Goal: Check status: Check status

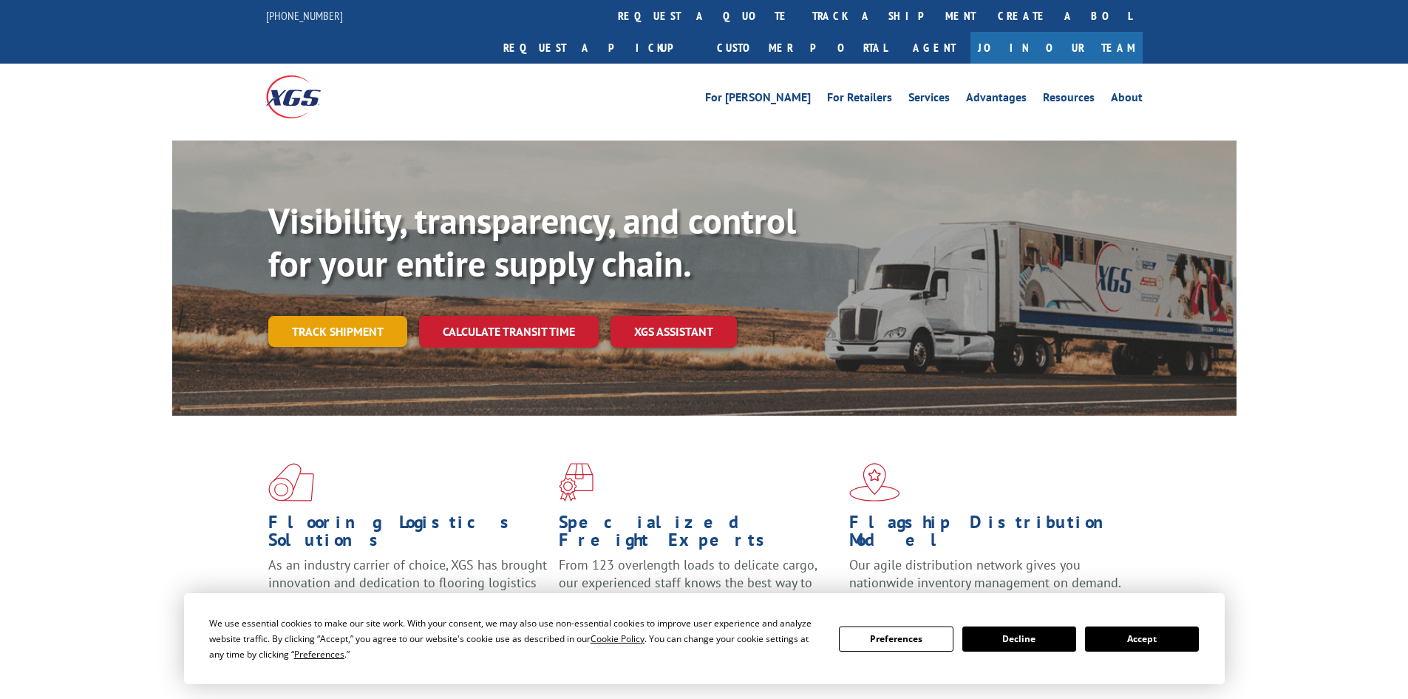
click at [372, 316] on link "Track shipment" at bounding box center [337, 331] width 139 height 31
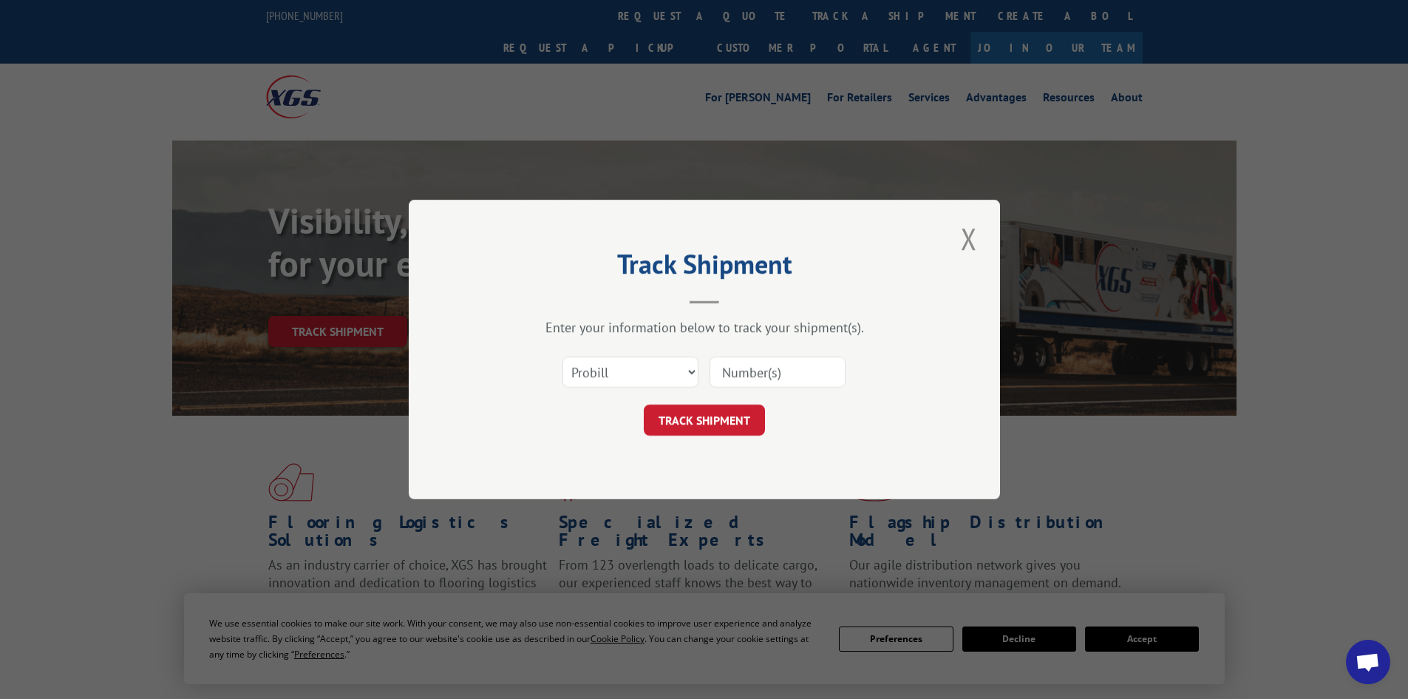
click at [754, 373] on input at bounding box center [778, 371] width 136 height 31
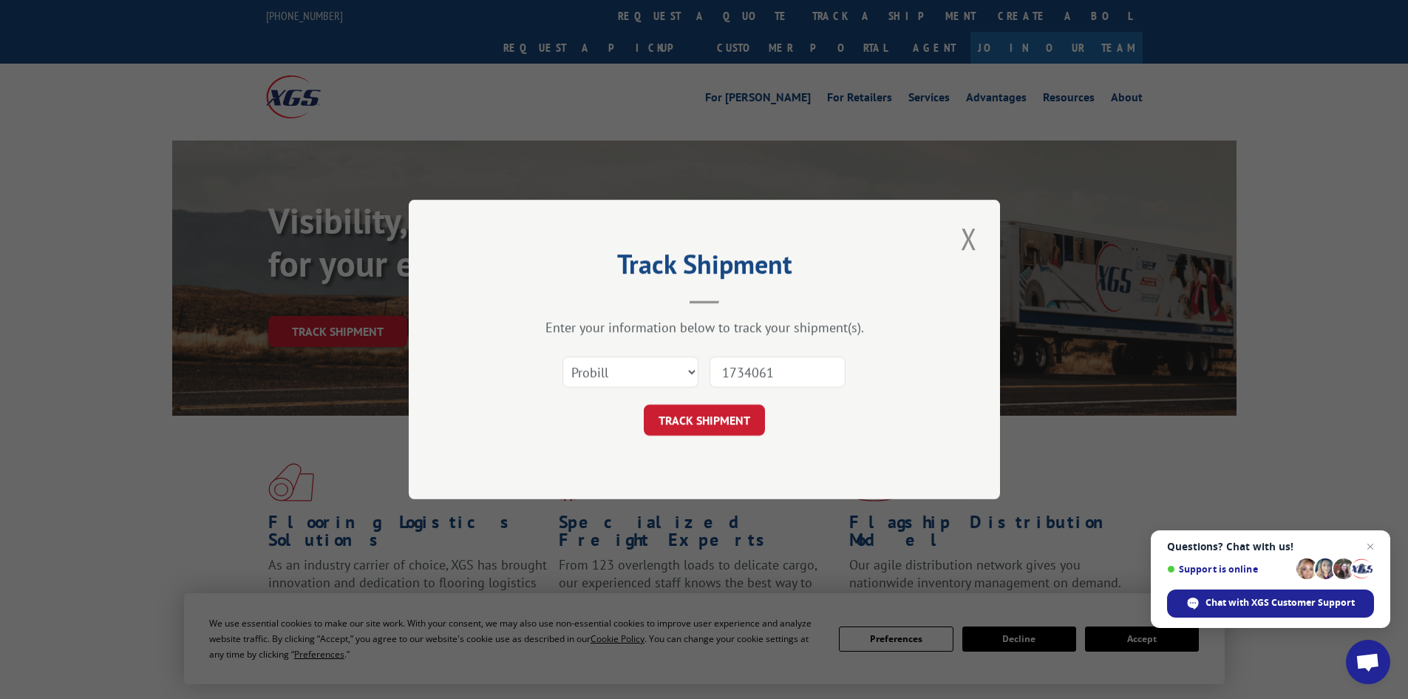
type input "17340617"
click button "TRACK SHIPMENT" at bounding box center [704, 419] width 121 height 31
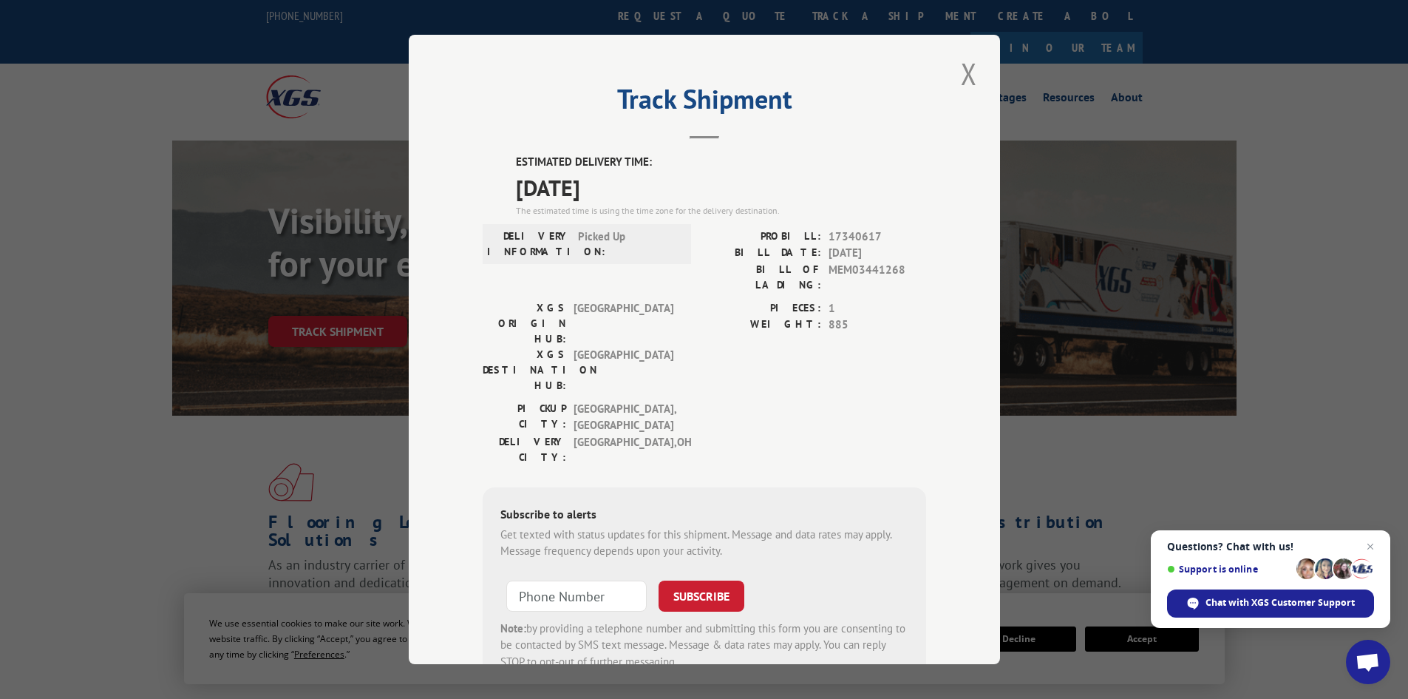
click at [78, 52] on div "Track Shipment ESTIMATED DELIVERY TIME: [DATE] The estimated time is using the …" at bounding box center [704, 349] width 1408 height 699
click at [964, 78] on button "Close modal" at bounding box center [969, 73] width 25 height 41
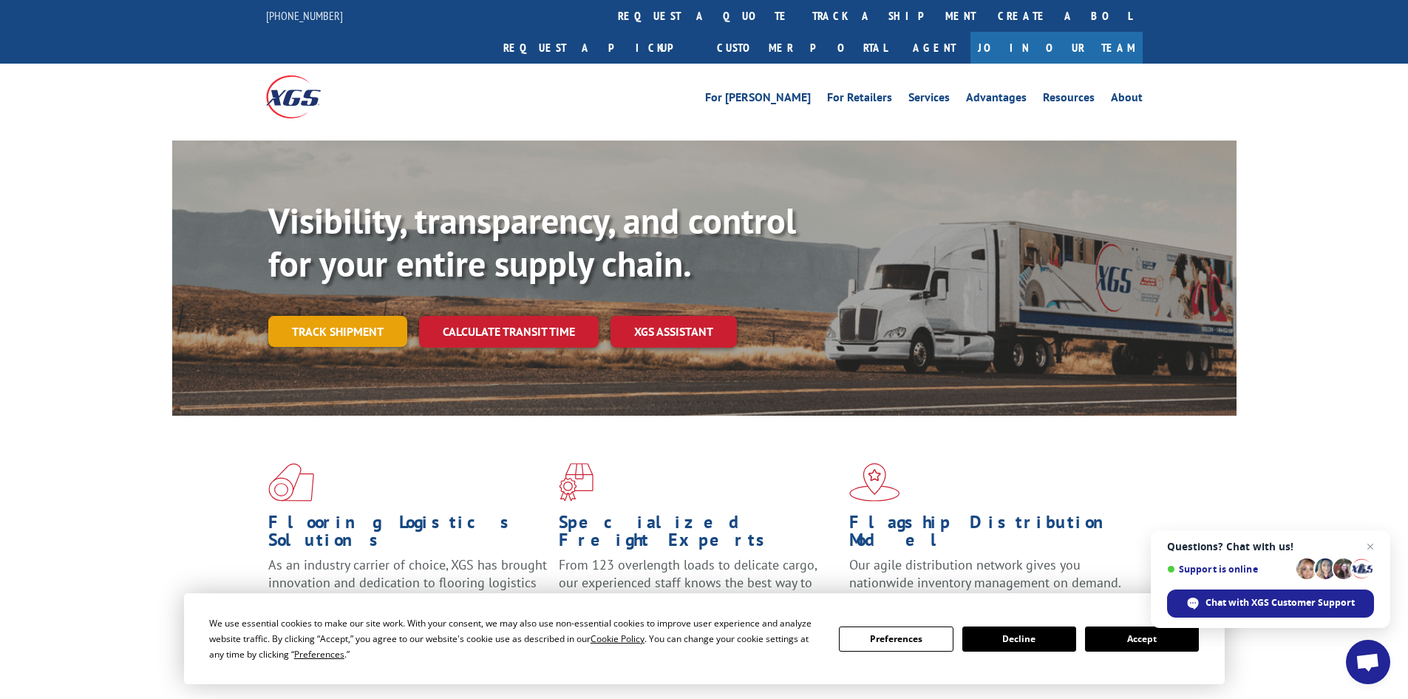
click at [323, 316] on link "Track shipment" at bounding box center [337, 331] width 139 height 31
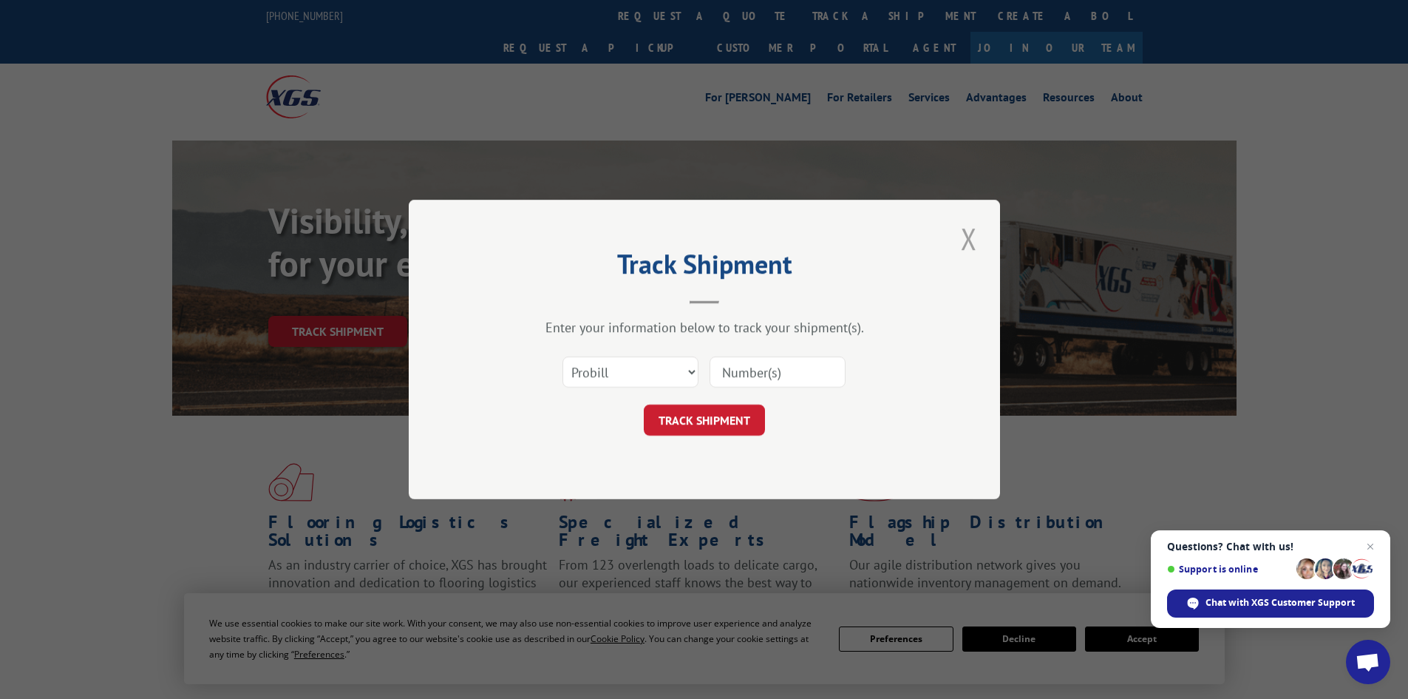
click at [968, 230] on button "Close modal" at bounding box center [969, 238] width 25 height 41
